Goal: Task Accomplishment & Management: Use online tool/utility

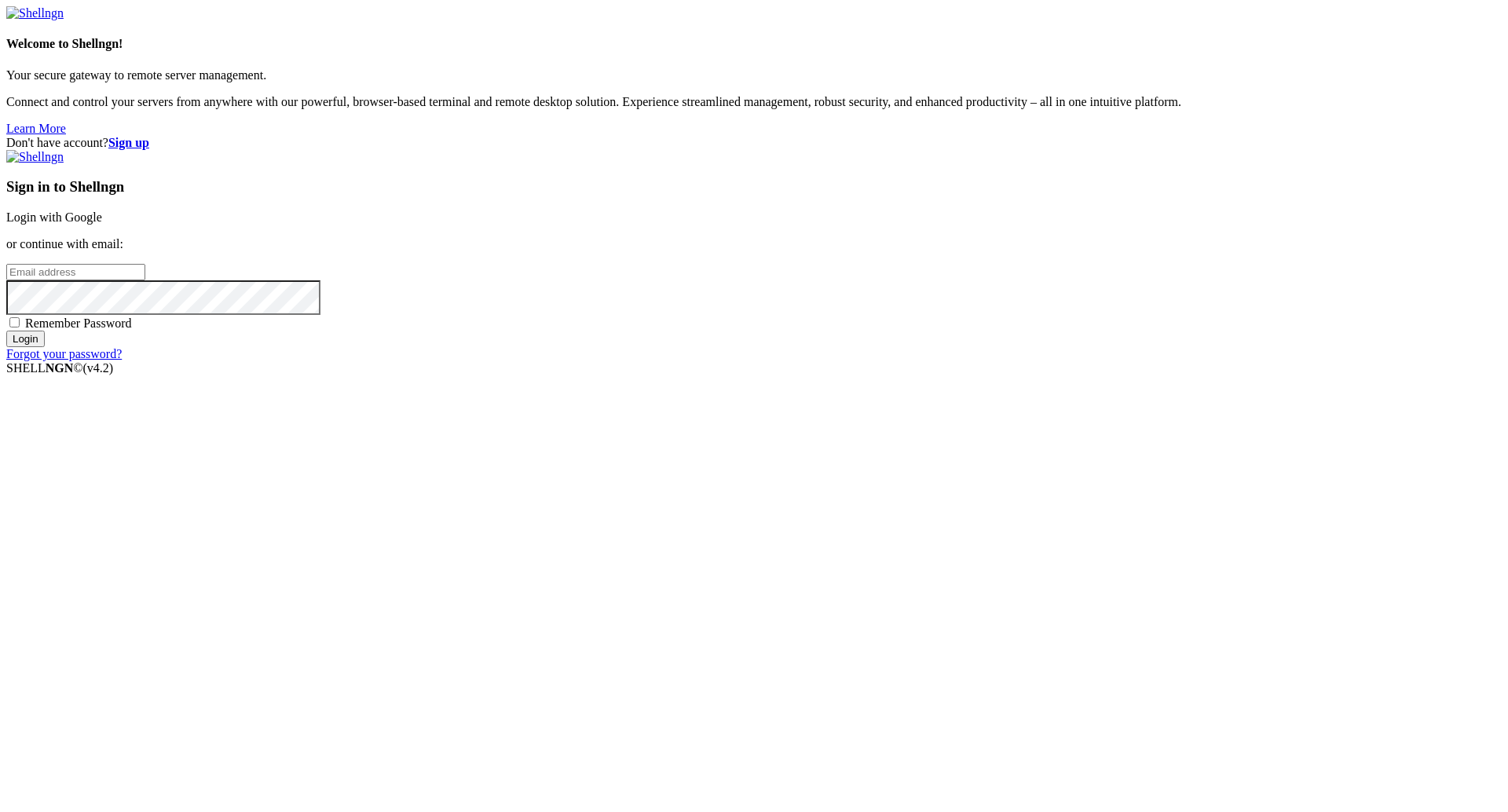
type input "[PERSON_NAME][EMAIL_ADDRESS][DOMAIN_NAME]"
click at [45, 347] on input "Login" at bounding box center [25, 339] width 38 height 17
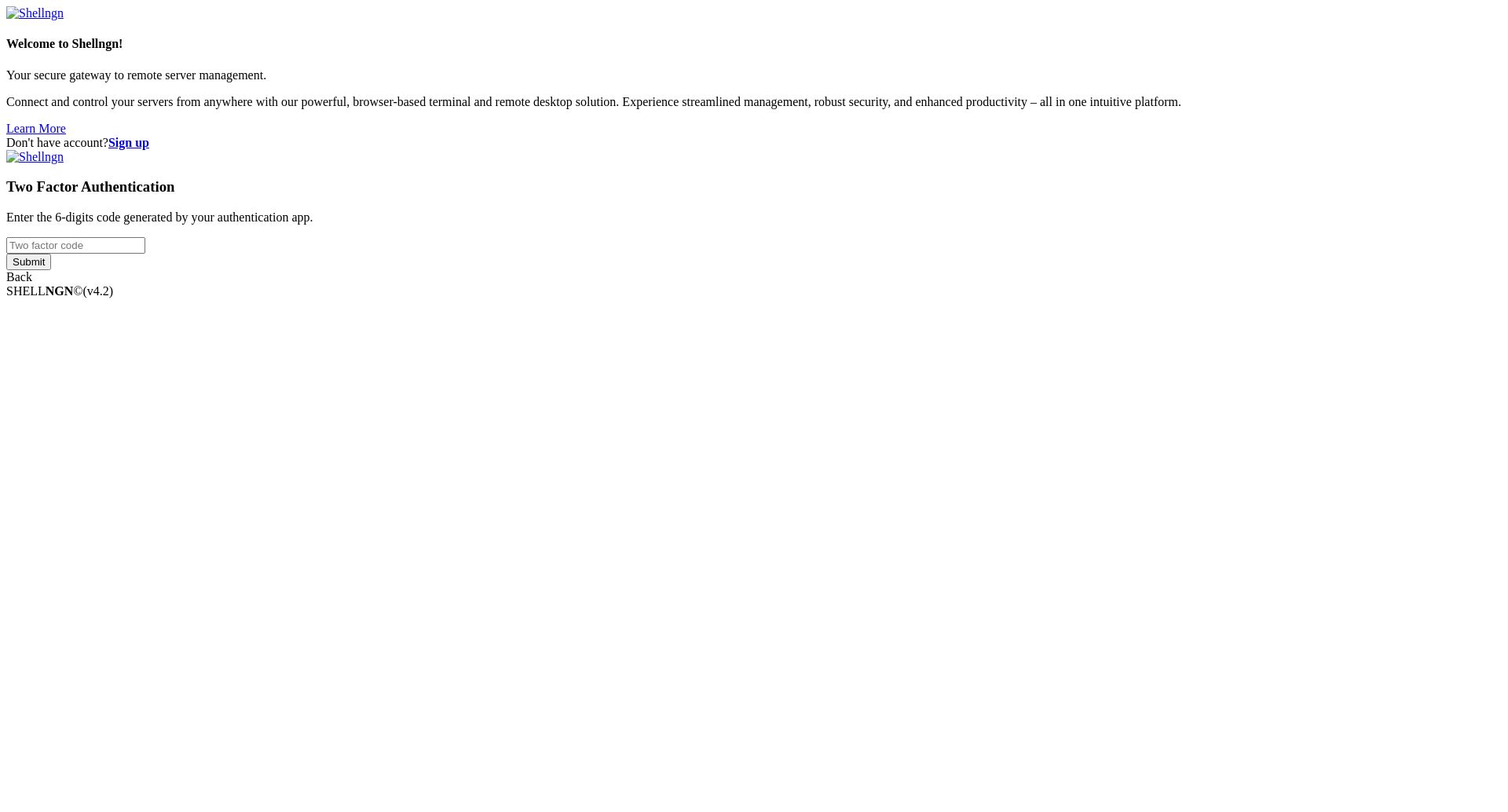
click at [145, 254] on input "number" at bounding box center [76, 245] width 139 height 17
type input "998266"
click at [51, 270] on input "Submit" at bounding box center [29, 262] width 45 height 17
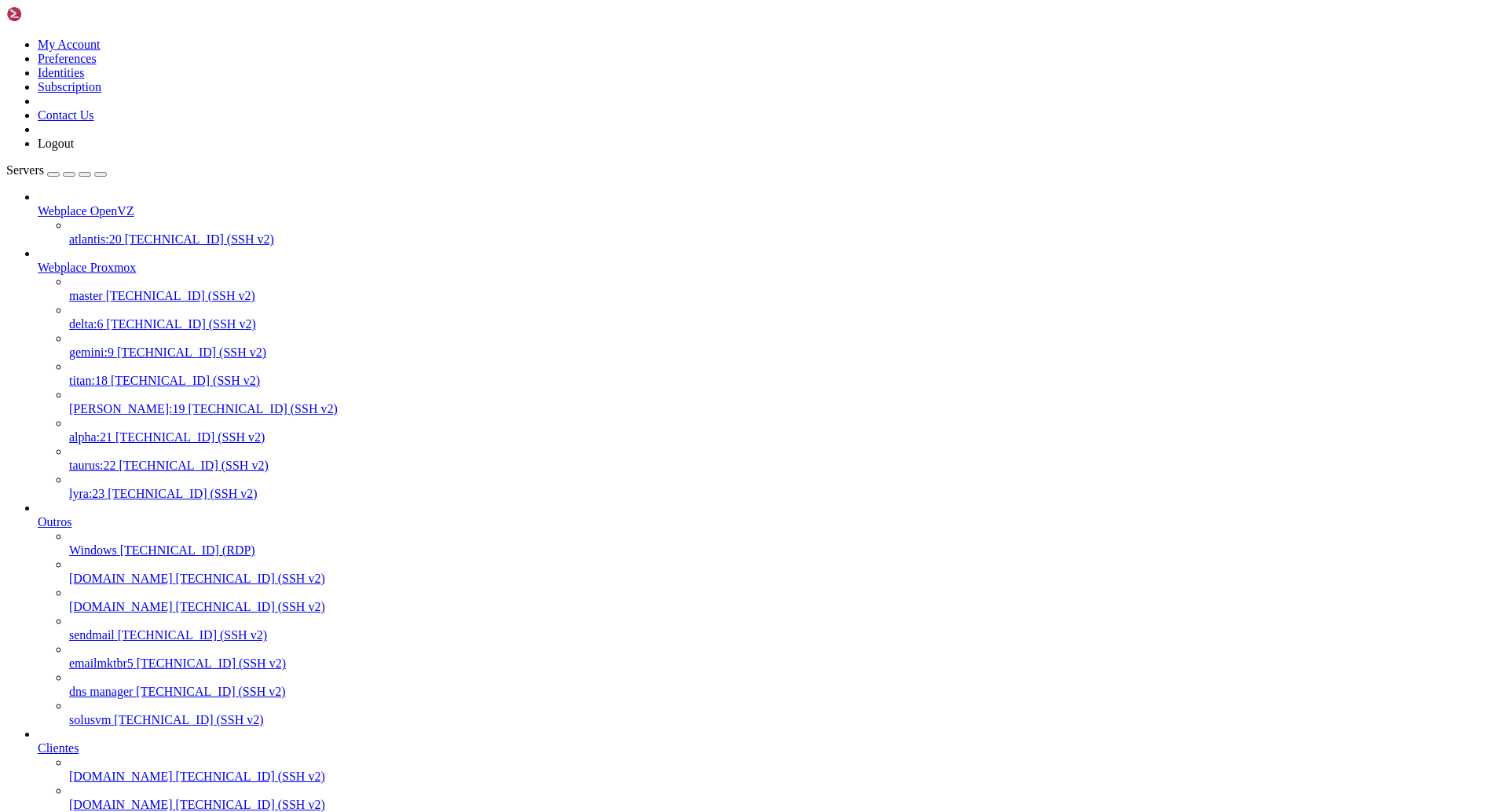
scroll to position [754, 0]
click at [176, 769] on span "[TECHNICAL_ID] (SSH v2)" at bounding box center [250, 776] width 150 height 13
drag, startPoint x: 376, startPoint y: 2370, endPoint x: 12, endPoint y: 2377, distance: 364.1
